Goal: Find specific page/section: Find specific page/section

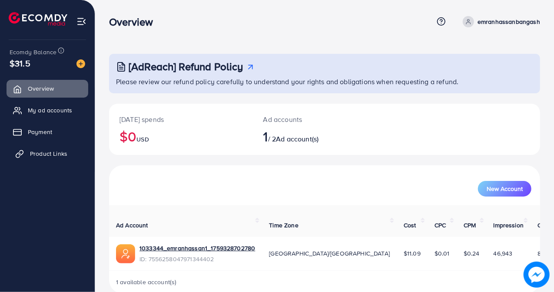
click at [33, 151] on span "Product Links" at bounding box center [48, 153] width 37 height 9
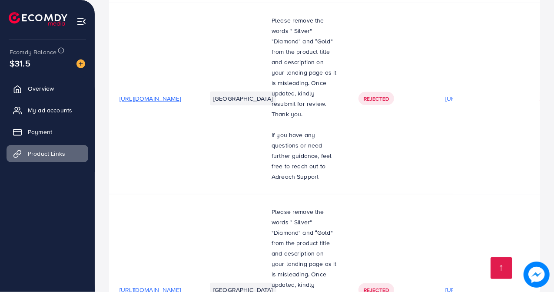
scroll to position [424, 0]
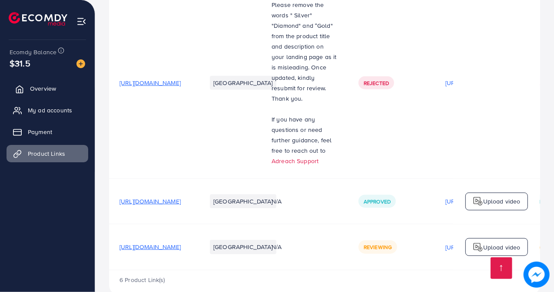
click at [46, 87] on span "Overview" at bounding box center [43, 88] width 26 height 9
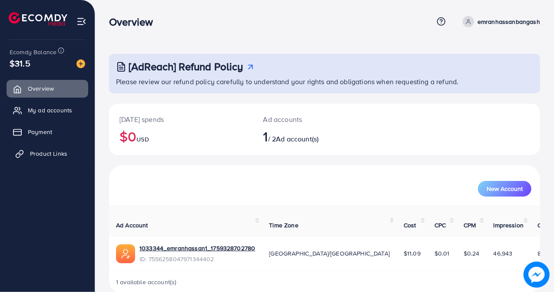
click at [43, 153] on span "Product Links" at bounding box center [48, 153] width 37 height 9
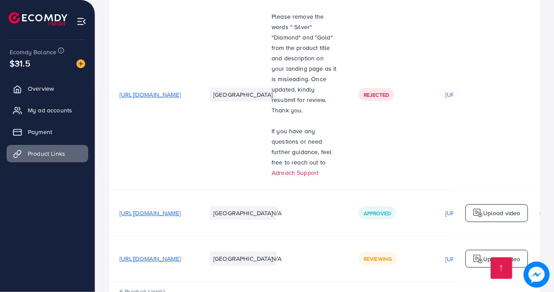
scroll to position [424, 0]
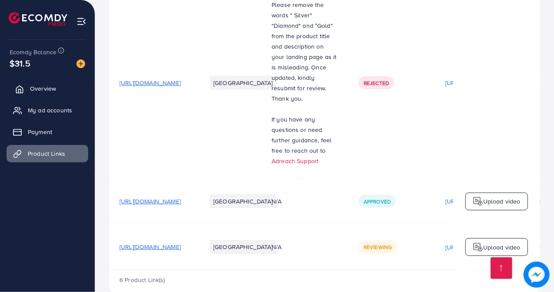
click at [42, 88] on span "Overview" at bounding box center [43, 88] width 26 height 9
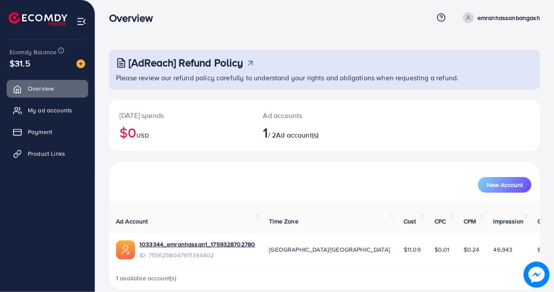
scroll to position [6, 0]
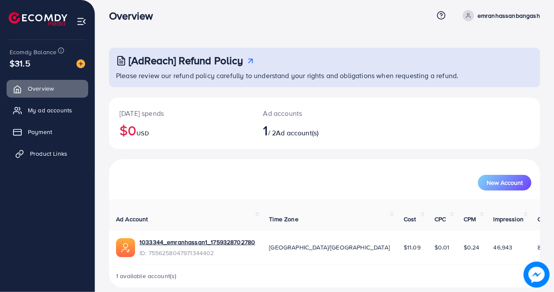
click at [40, 152] on span "Product Links" at bounding box center [48, 153] width 37 height 9
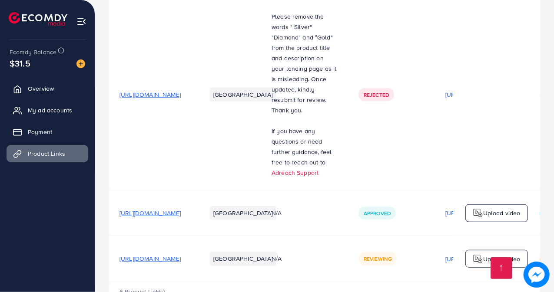
scroll to position [424, 0]
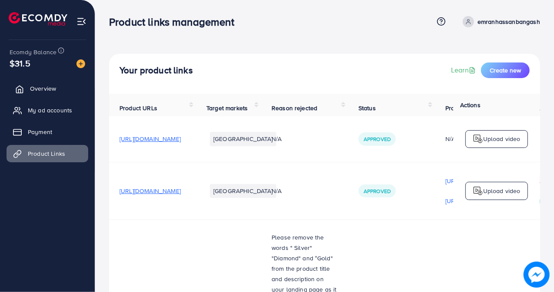
click at [47, 87] on span "Overview" at bounding box center [43, 88] width 26 height 9
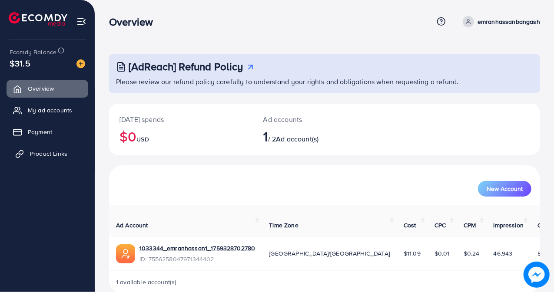
click at [49, 156] on span "Product Links" at bounding box center [48, 153] width 37 height 9
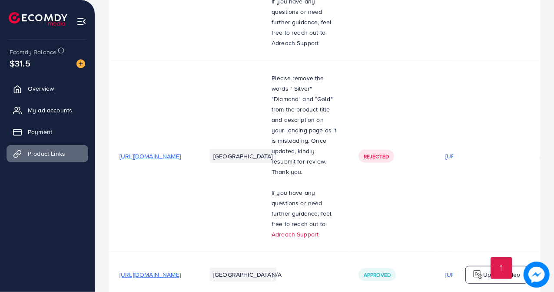
scroll to position [294, 0]
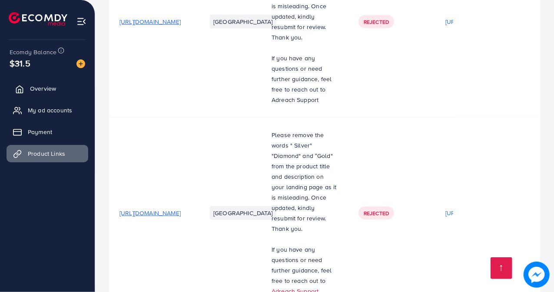
click at [67, 85] on link "Overview" at bounding box center [48, 88] width 82 height 17
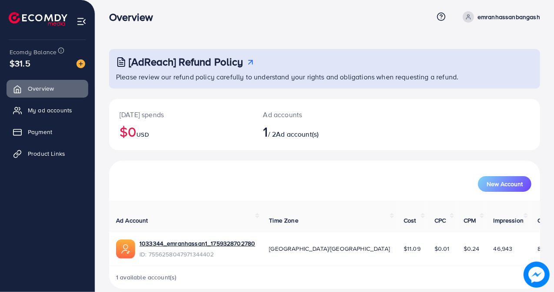
scroll to position [6, 0]
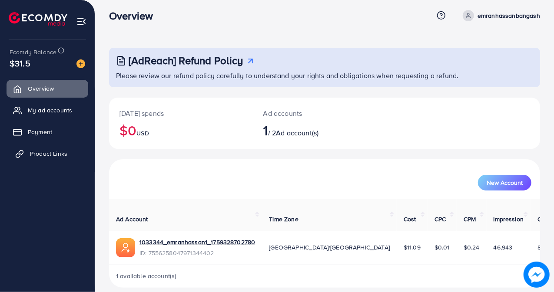
click at [59, 155] on span "Product Links" at bounding box center [48, 153] width 37 height 9
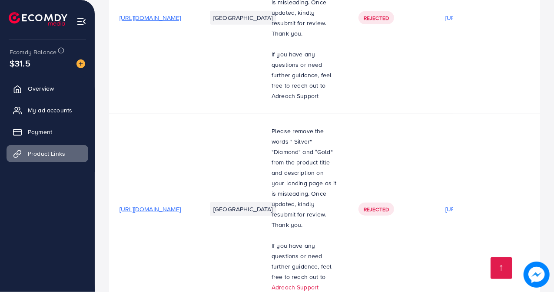
scroll to position [424, 0]
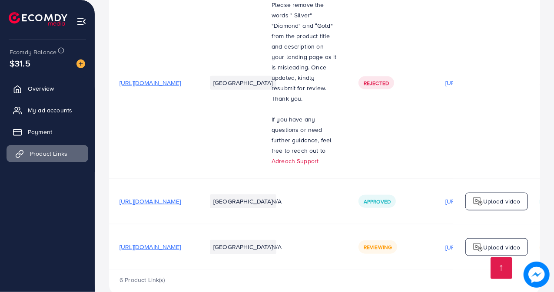
click at [44, 149] on link "Product Links" at bounding box center [48, 153] width 82 height 17
click at [47, 98] on ul "Overview My ad accounts Payment Product Links" at bounding box center [47, 124] width 95 height 96
click at [50, 88] on span "Overview" at bounding box center [43, 88] width 26 height 9
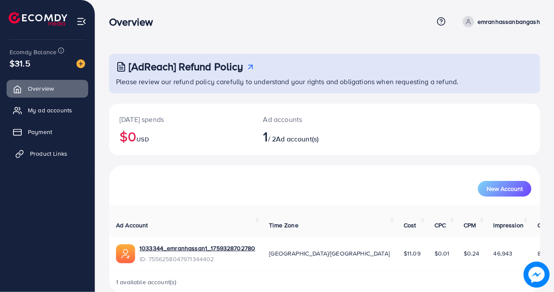
click at [63, 153] on span "Product Links" at bounding box center [48, 153] width 37 height 9
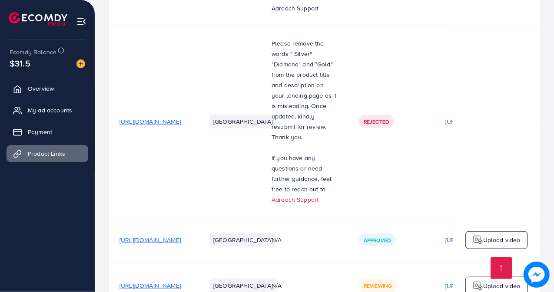
scroll to position [424, 0]
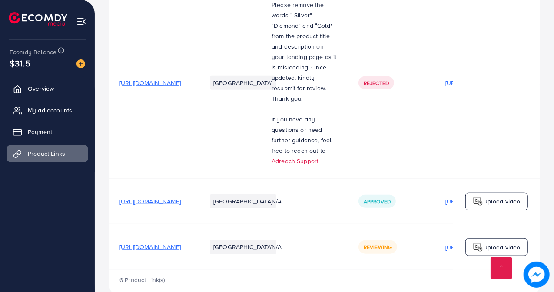
click at [196, 139] on td "[URL][DOMAIN_NAME]" at bounding box center [152, 83] width 87 height 192
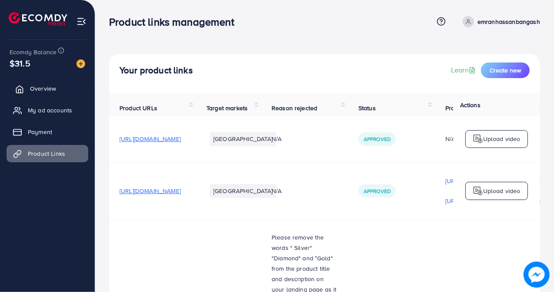
click at [44, 87] on span "Overview" at bounding box center [43, 88] width 26 height 9
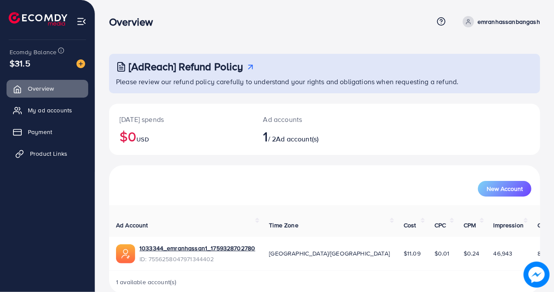
click at [63, 153] on span "Product Links" at bounding box center [48, 153] width 37 height 9
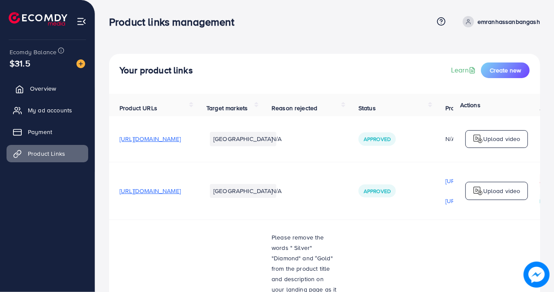
click at [48, 86] on span "Overview" at bounding box center [43, 88] width 26 height 9
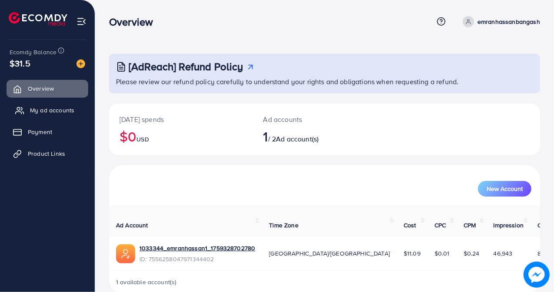
click at [55, 108] on span "My ad accounts" at bounding box center [52, 110] width 44 height 9
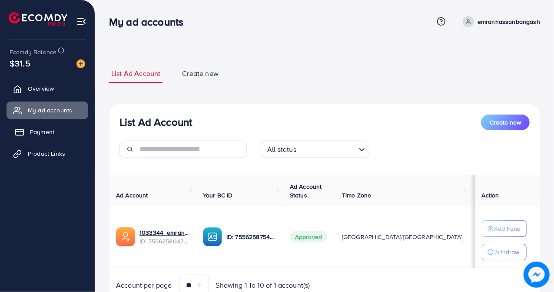
click at [40, 131] on span "Payment" at bounding box center [42, 132] width 24 height 9
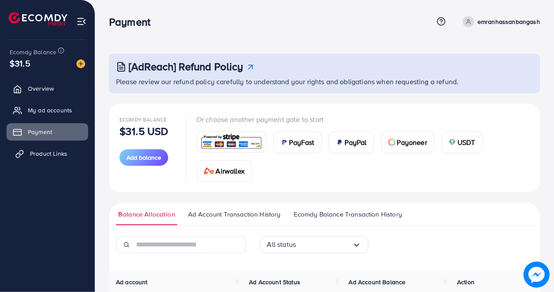
click at [41, 151] on span "Product Links" at bounding box center [48, 153] width 37 height 9
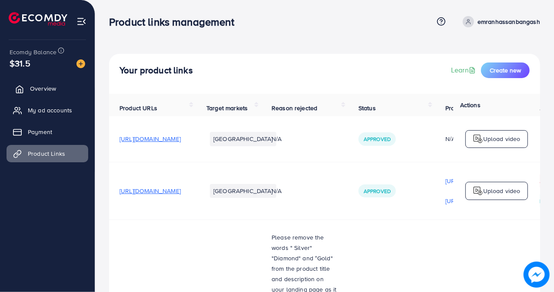
click at [24, 83] on link "Overview" at bounding box center [48, 88] width 82 height 17
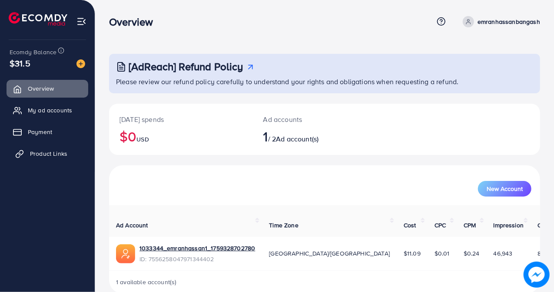
click at [50, 151] on span "Product Links" at bounding box center [48, 153] width 37 height 9
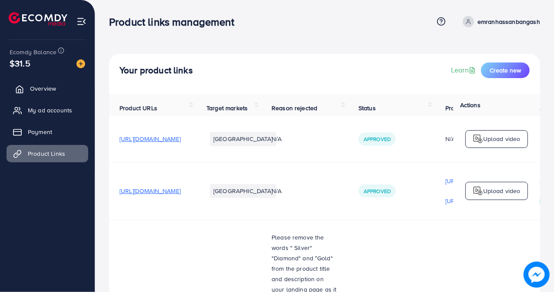
click at [47, 86] on span "Overview" at bounding box center [43, 88] width 26 height 9
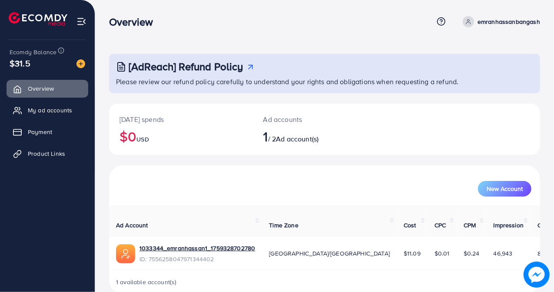
click at [233, 183] on div "New Account" at bounding box center [324, 189] width 413 height 16
click at [42, 157] on span "Product Links" at bounding box center [48, 153] width 37 height 9
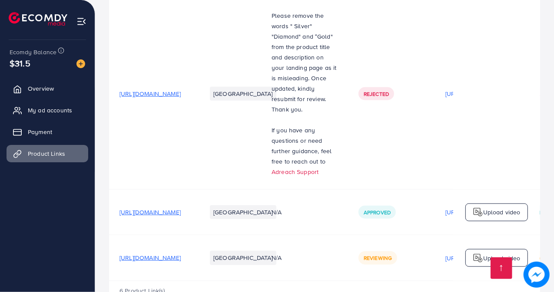
scroll to position [424, 0]
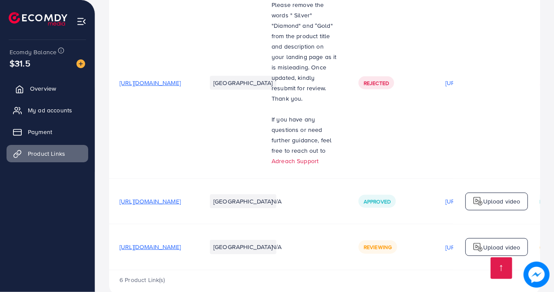
click at [56, 89] on span "Overview" at bounding box center [43, 88] width 26 height 9
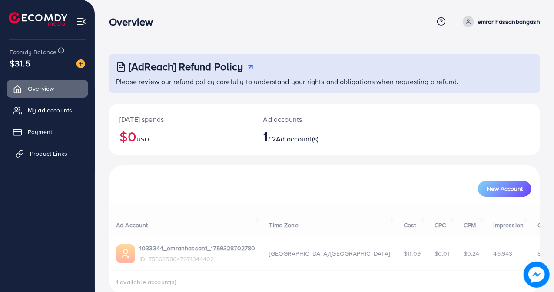
click at [57, 152] on span "Product Links" at bounding box center [48, 153] width 37 height 9
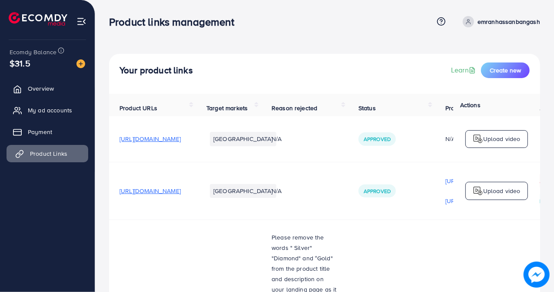
click at [57, 152] on span "Product Links" at bounding box center [48, 153] width 37 height 9
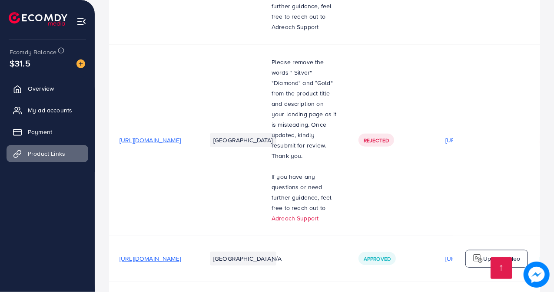
scroll to position [424, 0]
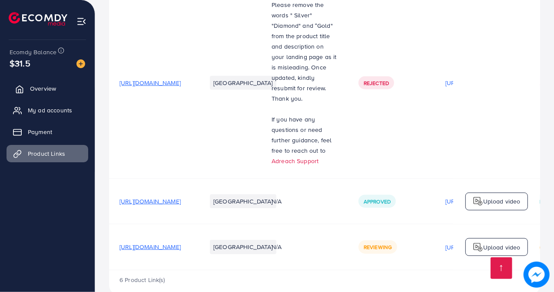
click at [56, 91] on link "Overview" at bounding box center [48, 88] width 82 height 17
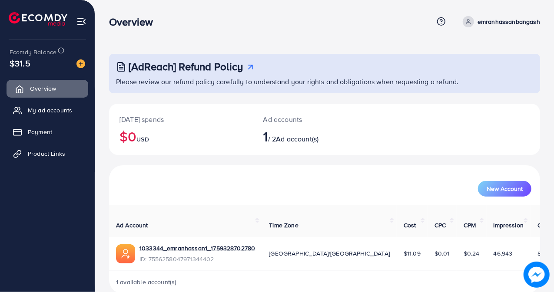
click at [48, 86] on span "Overview" at bounding box center [43, 88] width 26 height 9
click at [68, 151] on link "Product Links" at bounding box center [48, 153] width 82 height 17
click at [40, 152] on span "Product Links" at bounding box center [48, 153] width 37 height 9
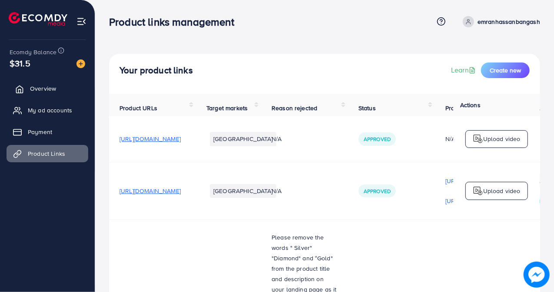
click at [44, 82] on link "Overview" at bounding box center [48, 88] width 82 height 17
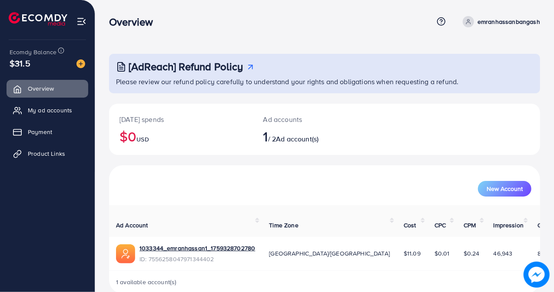
click at [273, 8] on nav "Overview Help Center Contact Support Term and policy About Us emranhassanbangas…" at bounding box center [324, 21] width 431 height 31
click at [272, 8] on nav "Overview Help Center Contact Support Term and policy About Us emranhassanbangas…" at bounding box center [324, 21] width 431 height 31
click at [60, 154] on span "Product Links" at bounding box center [48, 153] width 37 height 9
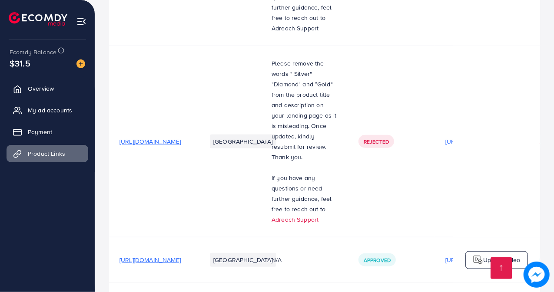
scroll to position [424, 0]
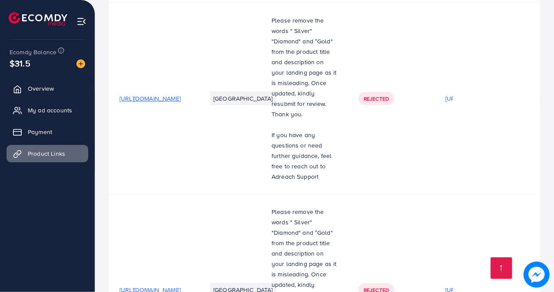
scroll to position [424, 0]
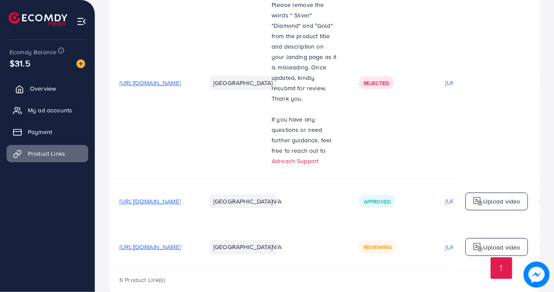
click at [47, 86] on span "Overview" at bounding box center [43, 88] width 26 height 9
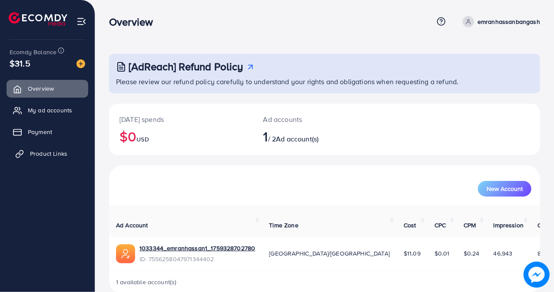
click at [76, 147] on link "Product Links" at bounding box center [48, 153] width 82 height 17
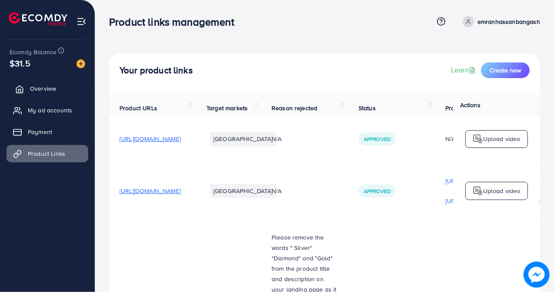
click at [45, 86] on span "Overview" at bounding box center [43, 88] width 26 height 9
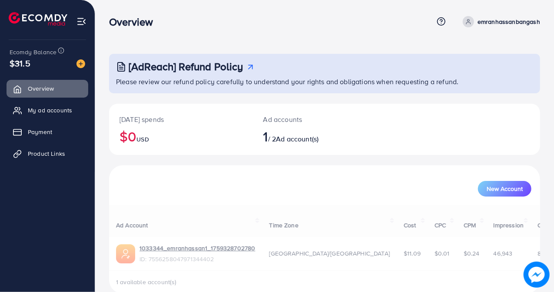
click at [225, 14] on div "Overview Help Center Contact Support Term and policy About Us emranhassanbangas…" at bounding box center [324, 21] width 431 height 23
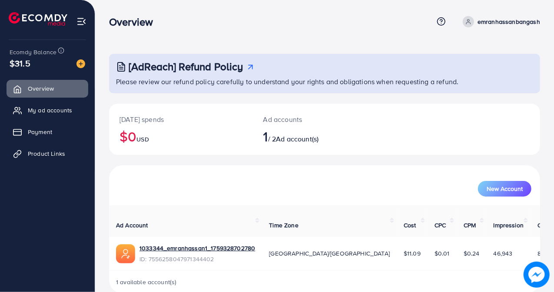
click at [201, 25] on div "Overview" at bounding box center [271, 22] width 324 height 13
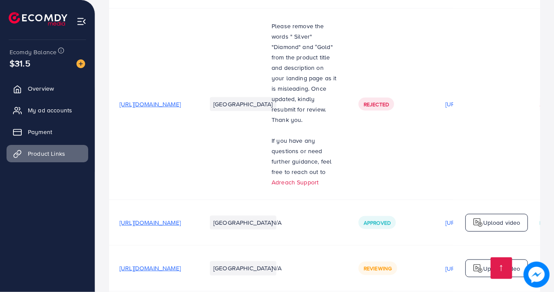
scroll to position [424, 0]
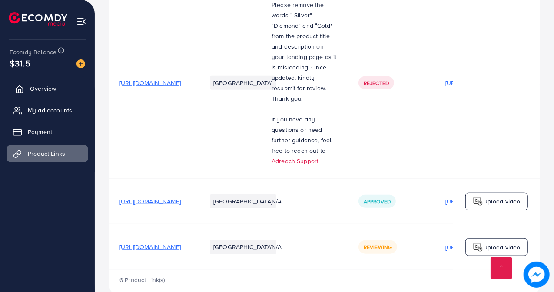
click at [47, 88] on span "Overview" at bounding box center [43, 88] width 26 height 9
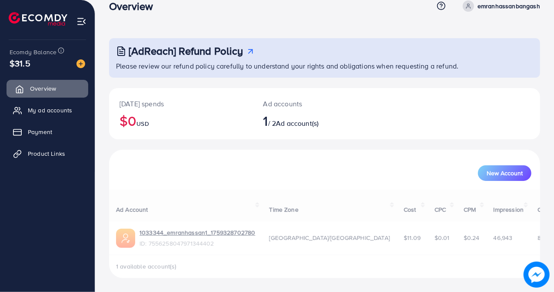
scroll to position [0, 0]
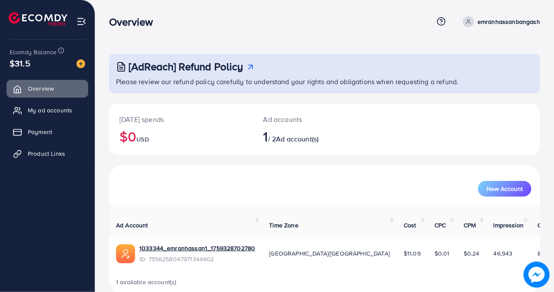
click at [220, 16] on div "Overview" at bounding box center [271, 22] width 324 height 13
click at [64, 147] on link "Product Links" at bounding box center [48, 153] width 82 height 17
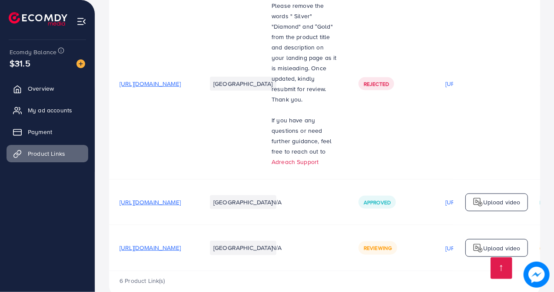
scroll to position [424, 0]
click at [58, 89] on link "Overview" at bounding box center [48, 88] width 82 height 17
